Goal: Check status: Check status

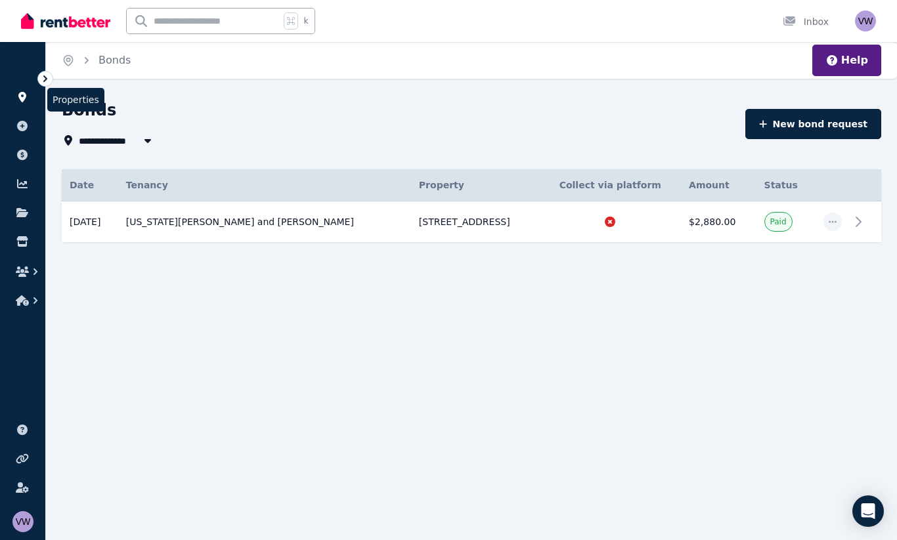
click at [24, 101] on icon at bounding box center [22, 97] width 13 height 11
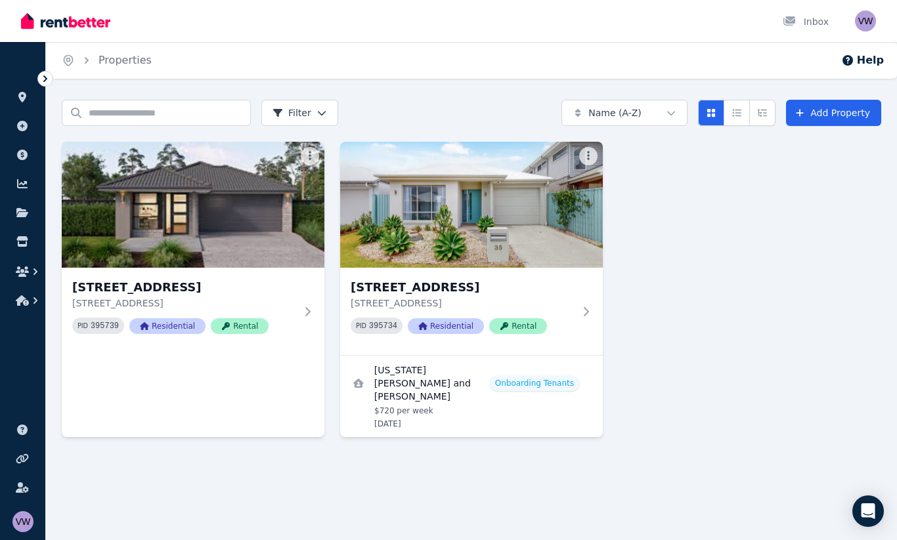
click at [690, 219] on div "11 Sage Cres, Palmview [STREET_ADDRESS] PID 395739 Residential Rental [STREET_A…" at bounding box center [471, 289] width 819 height 295
click at [24, 246] on icon at bounding box center [21, 241] width 11 height 11
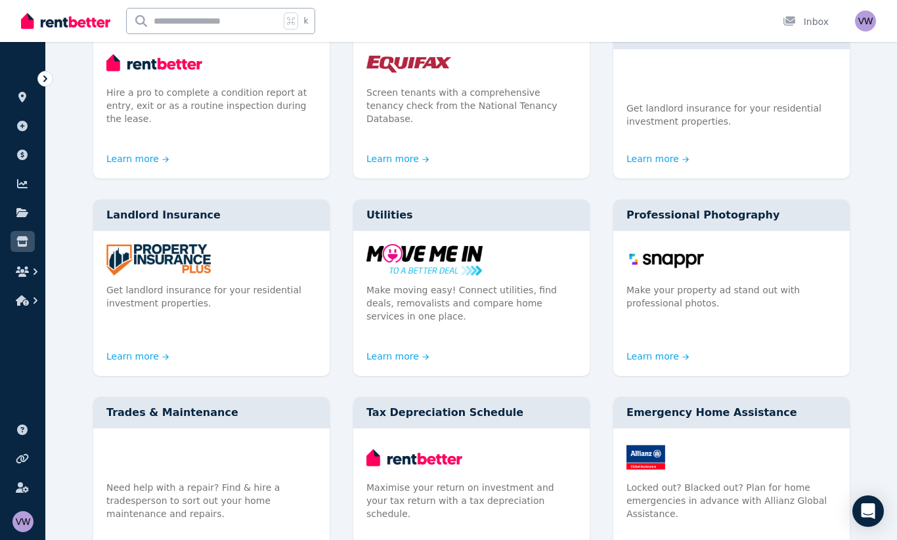
scroll to position [203, 0]
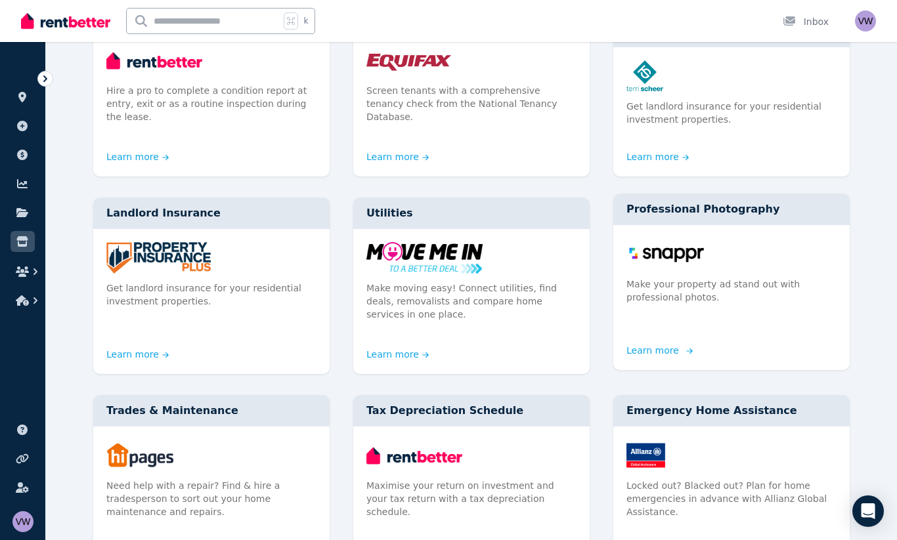
click at [677, 247] on img at bounding box center [731, 254] width 210 height 32
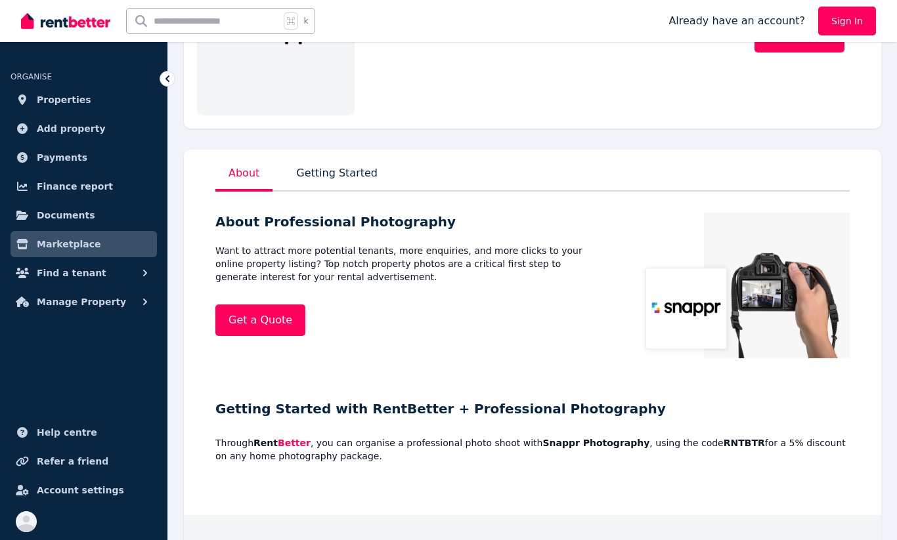
scroll to position [164, 0]
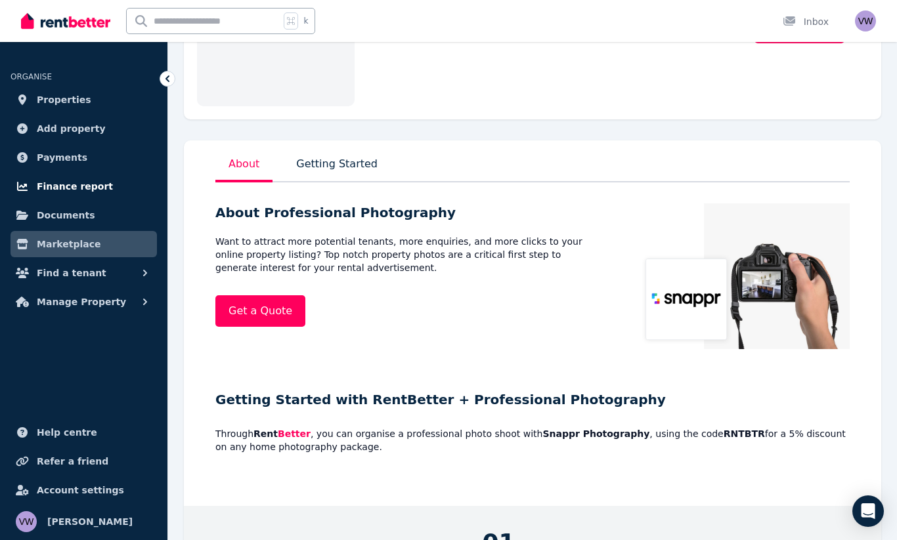
click at [75, 186] on span "Finance report" at bounding box center [75, 187] width 76 height 16
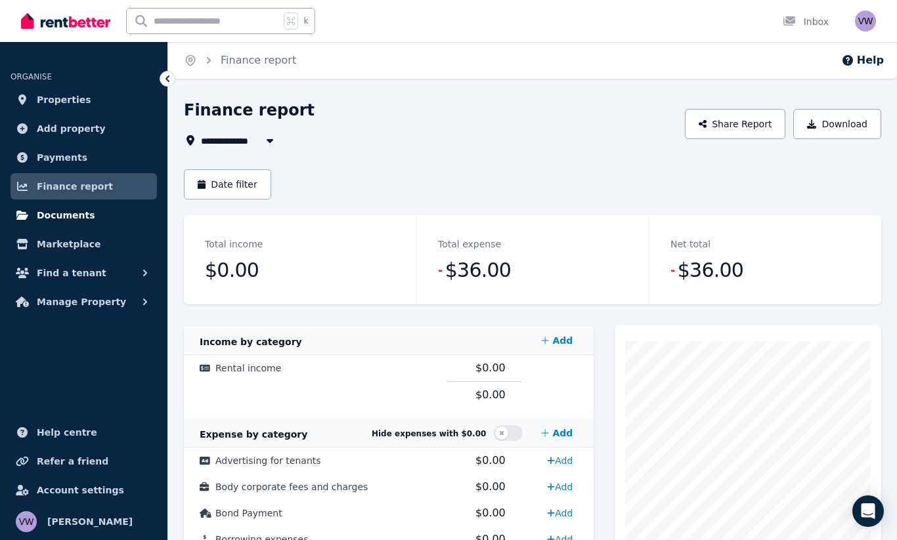
click at [73, 219] on span "Documents" at bounding box center [66, 215] width 58 height 16
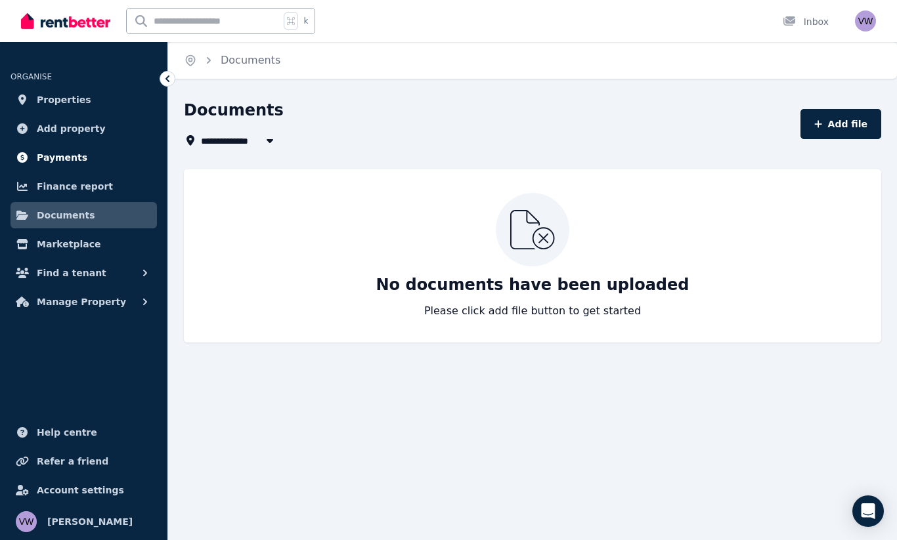
click at [60, 156] on span "Payments" at bounding box center [62, 158] width 51 height 16
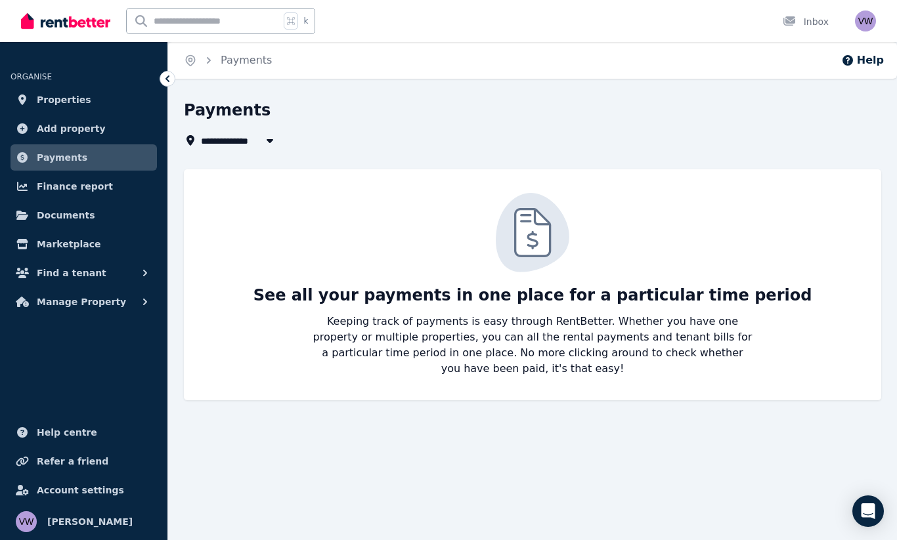
click at [79, 155] on span "Payments" at bounding box center [62, 158] width 51 height 16
click at [73, 100] on span "Properties" at bounding box center [64, 100] width 54 height 16
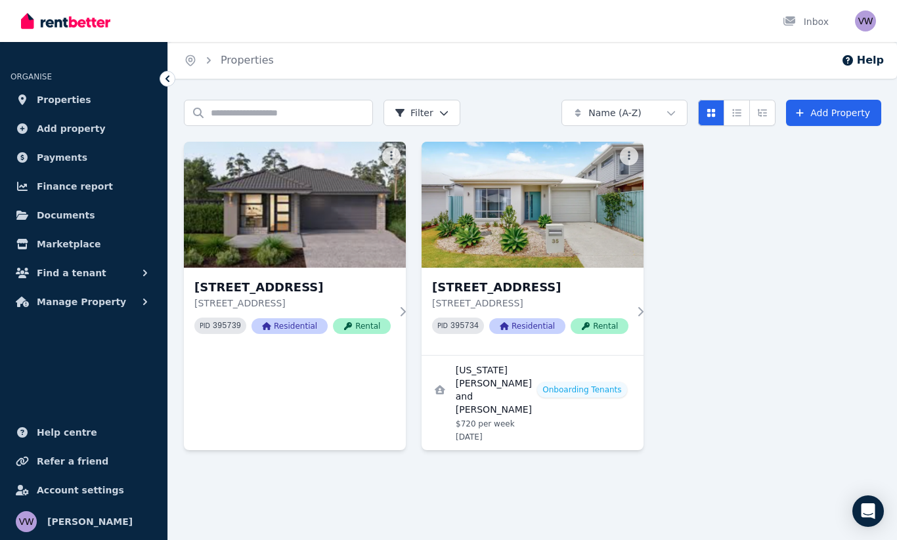
click at [725, 246] on div "11 Sage Cres, Palmview [STREET_ADDRESS] PID 395739 Residential Rental [STREET_A…" at bounding box center [532, 296] width 697 height 308
click at [620, 154] on html "Open main menu Inbox Open user menu ORGANISE Properties Add property Payments F…" at bounding box center [448, 270] width 897 height 540
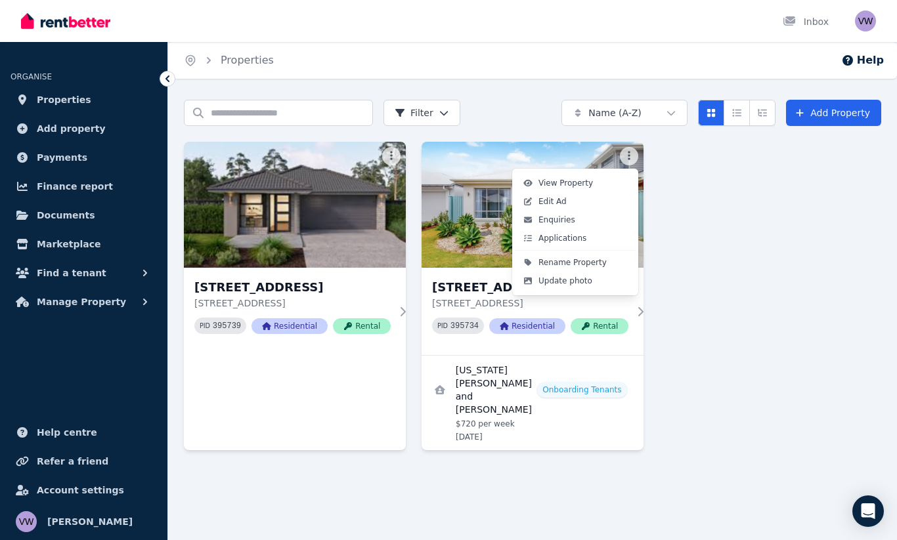
click at [684, 216] on html "Open main menu Inbox Open user menu ORGANISE Properties Add property Payments F…" at bounding box center [448, 270] width 897 height 540
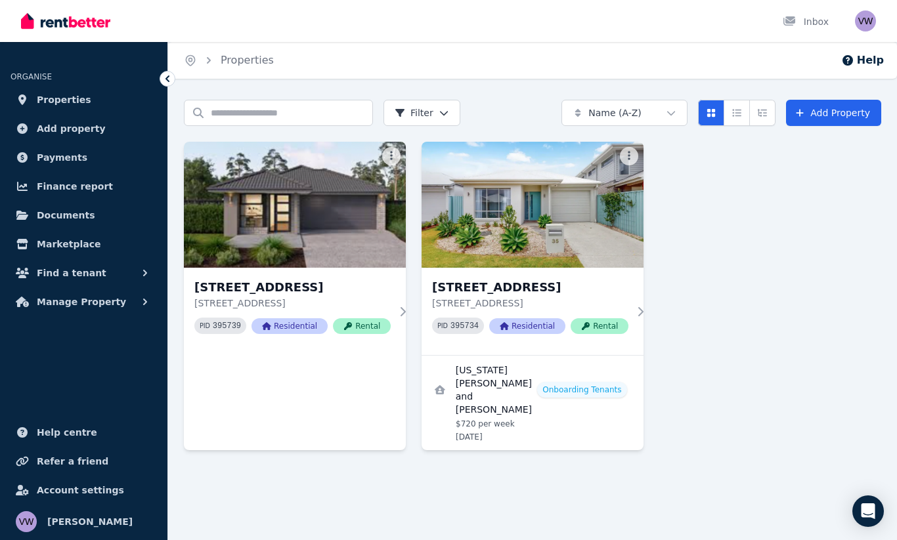
click at [734, 264] on div "11 Sage Cres, Palmview [STREET_ADDRESS] PID 395739 Residential Rental [STREET_A…" at bounding box center [532, 296] width 697 height 308
click at [676, 370] on div "11 Sage Cres, Palmview [STREET_ADDRESS] PID 395739 Residential Rental [STREET_A…" at bounding box center [532, 296] width 697 height 308
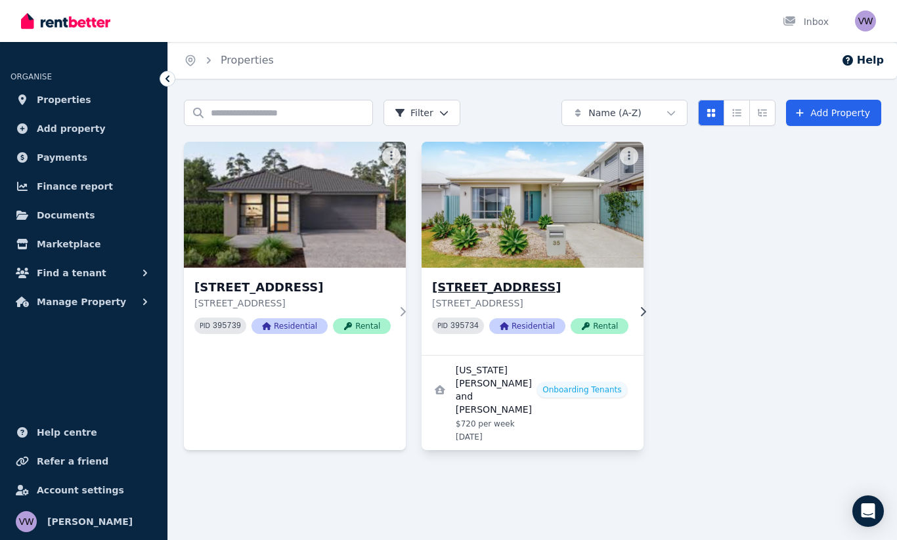
click at [602, 306] on p "[STREET_ADDRESS]" at bounding box center [530, 303] width 196 height 13
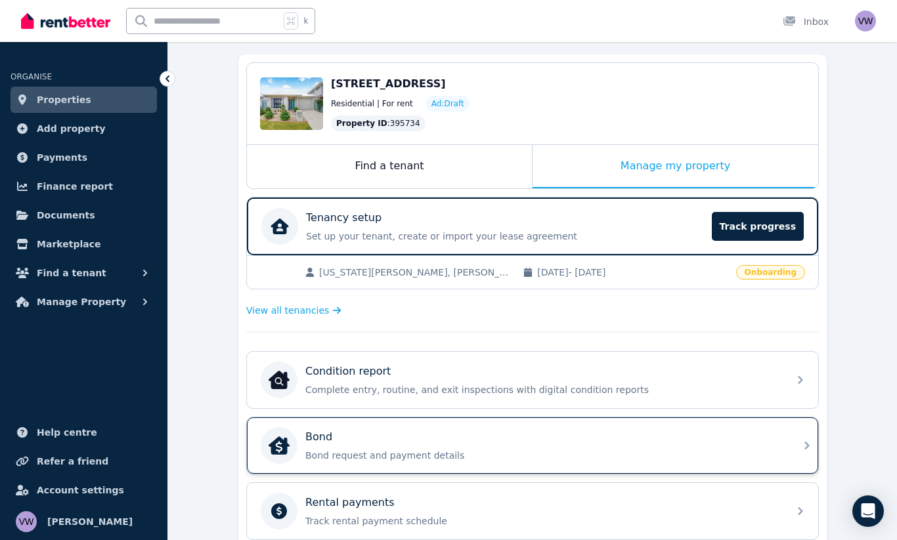
scroll to position [94, 0]
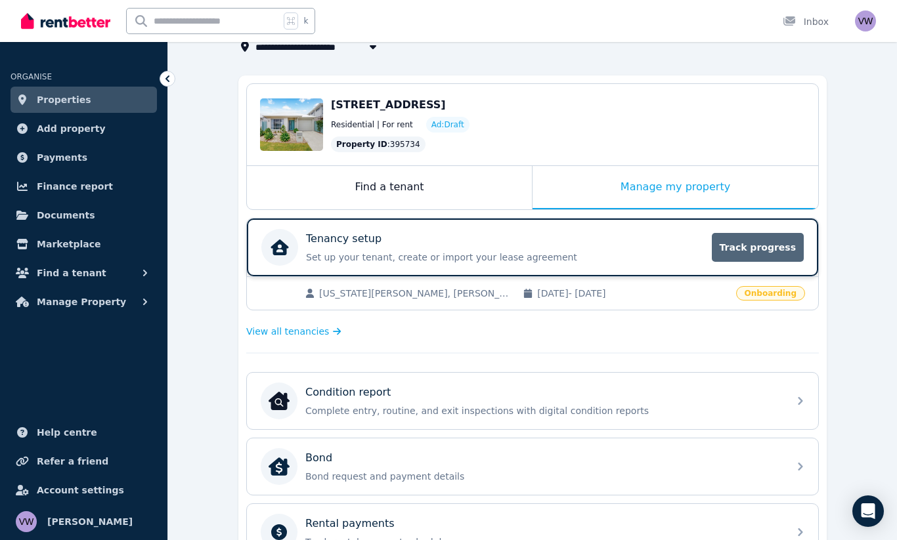
click at [759, 258] on span "Track progress" at bounding box center [757, 247] width 92 height 29
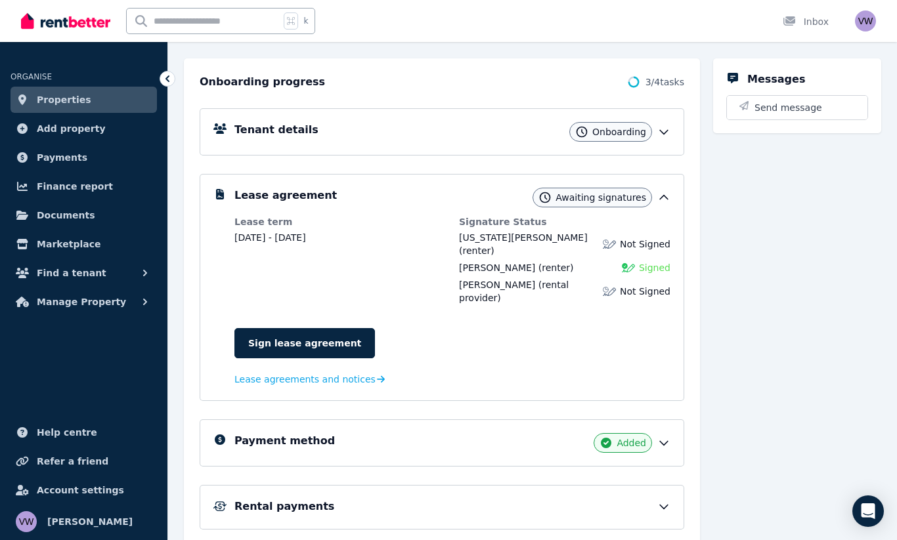
scroll to position [234, 0]
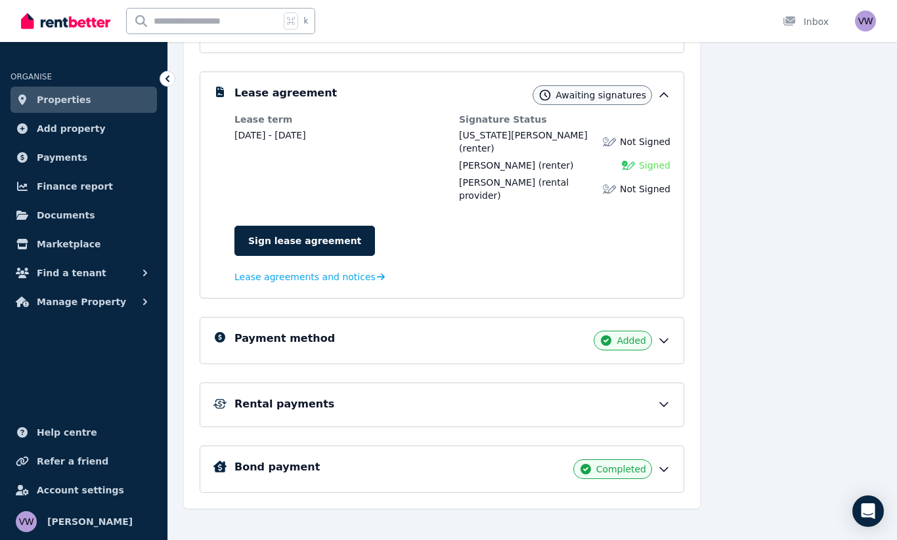
click at [668, 398] on icon at bounding box center [663, 404] width 13 height 13
